Goal: Entertainment & Leisure: Browse casually

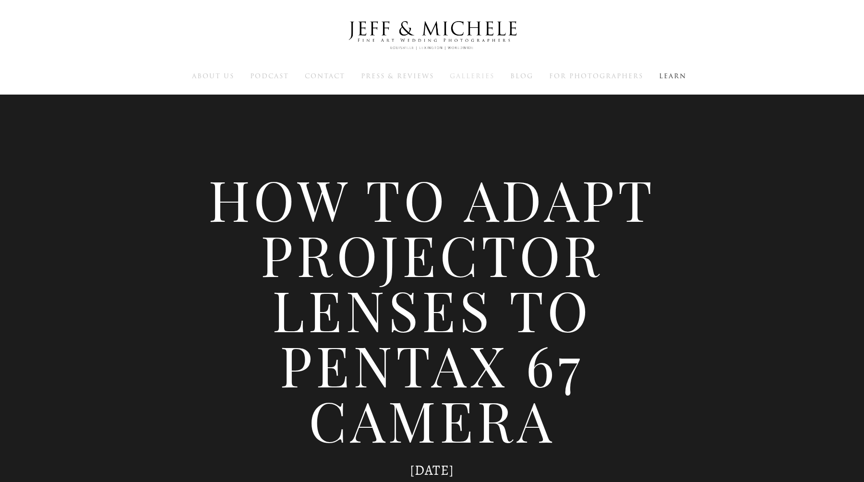
click at [463, 75] on span "Galleries" at bounding box center [472, 76] width 45 height 9
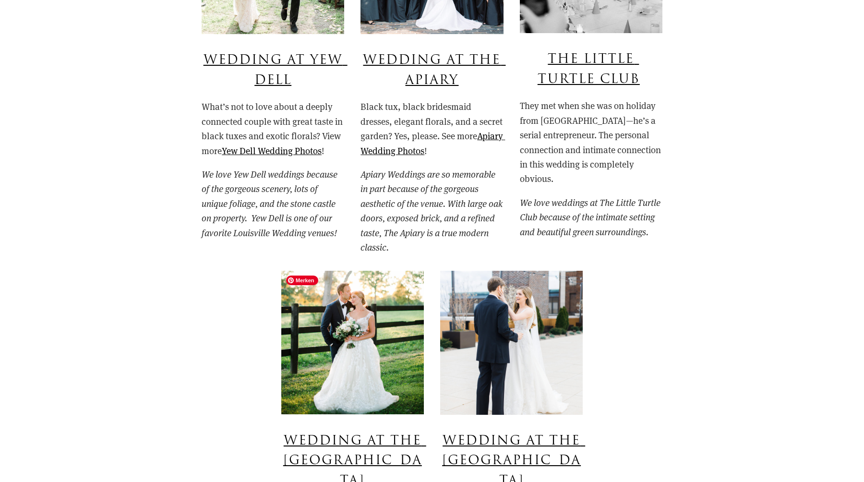
scroll to position [739, 0]
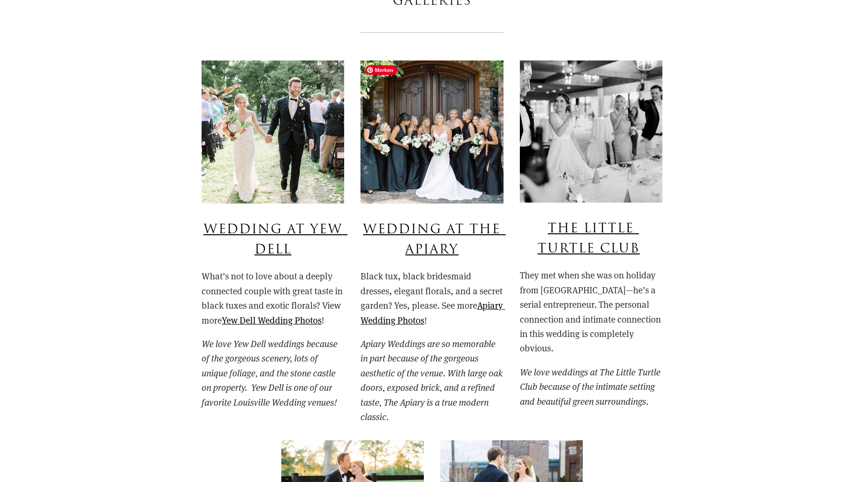
click at [433, 154] on img at bounding box center [432, 132] width 143 height 143
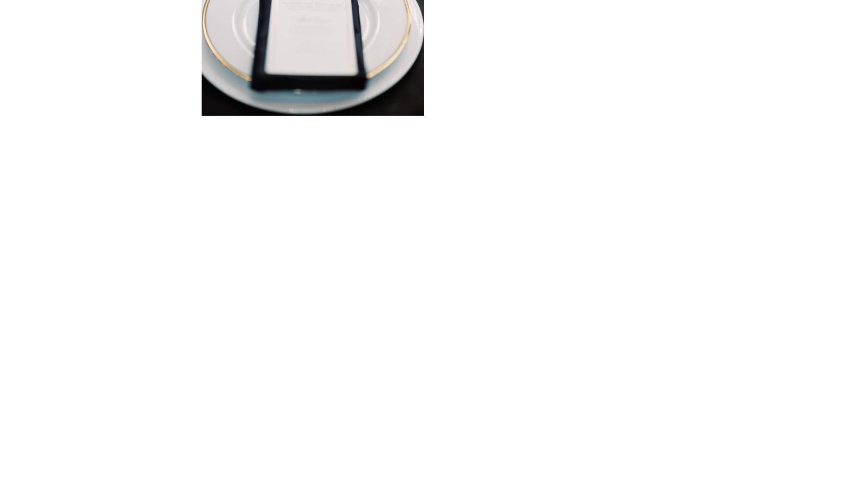
scroll to position [10595, 0]
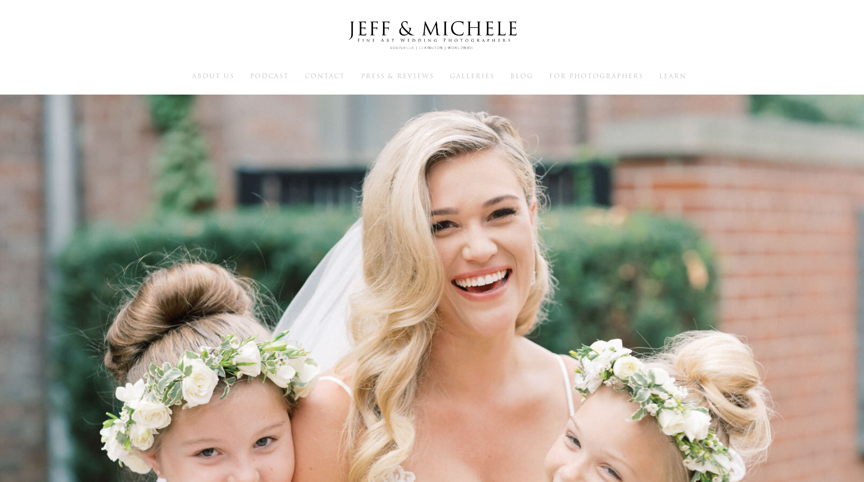
scroll to position [739, 0]
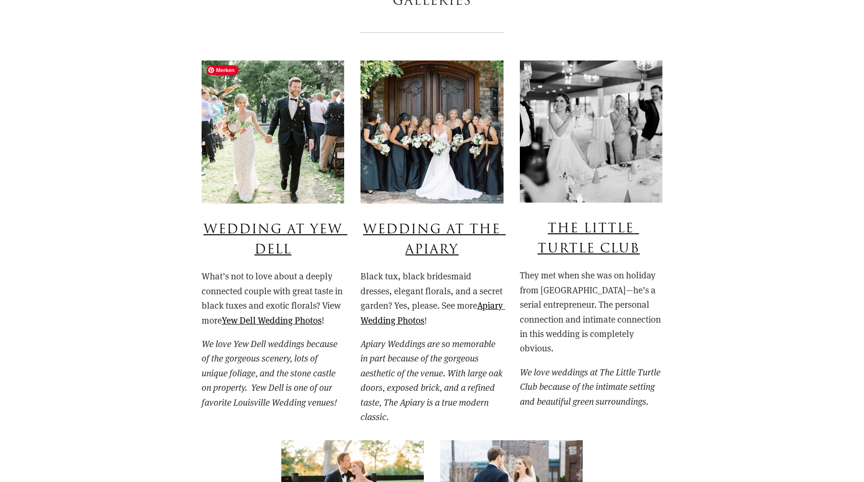
click at [258, 155] on img at bounding box center [273, 132] width 143 height 143
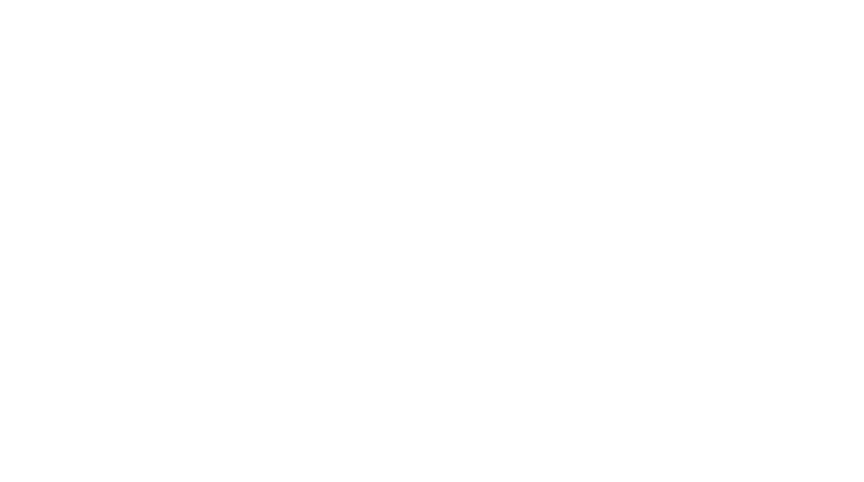
scroll to position [1834, 0]
